Goal: Information Seeking & Learning: Learn about a topic

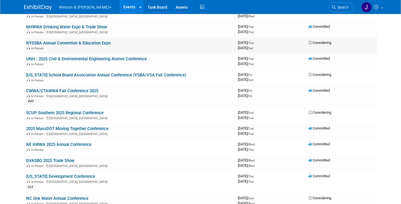
scroll to position [333, 0]
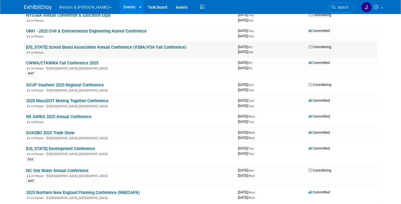
click at [98, 45] on link "[US_STATE] School Board Association Annual Conference (VSBA/VSA Fall Conference)" at bounding box center [106, 47] width 160 height 5
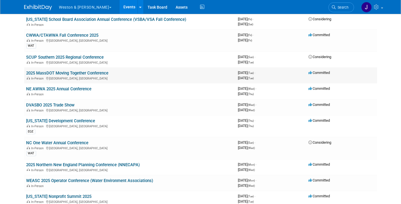
scroll to position [389, 0]
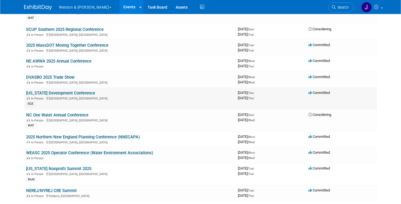
click at [69, 91] on link "[US_STATE] Development Conference" at bounding box center [60, 93] width 69 height 5
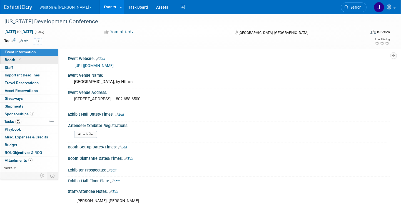
click at [6, 59] on span "Booth" at bounding box center [13, 60] width 17 height 4
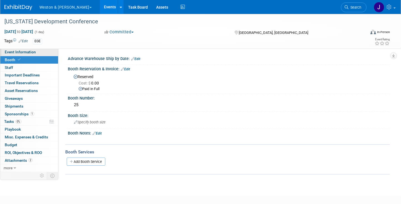
click at [27, 52] on span "Event Information" at bounding box center [20, 52] width 31 height 4
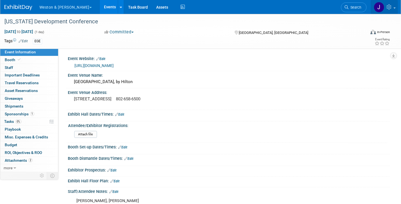
click at [379, 6] on img at bounding box center [379, 7] width 11 height 11
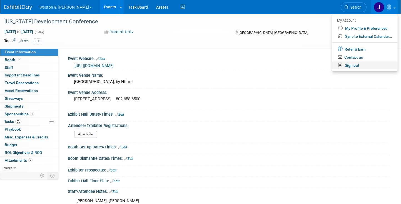
click at [350, 66] on link "Sign out" at bounding box center [364, 65] width 65 height 8
